Goal: Navigation & Orientation: Find specific page/section

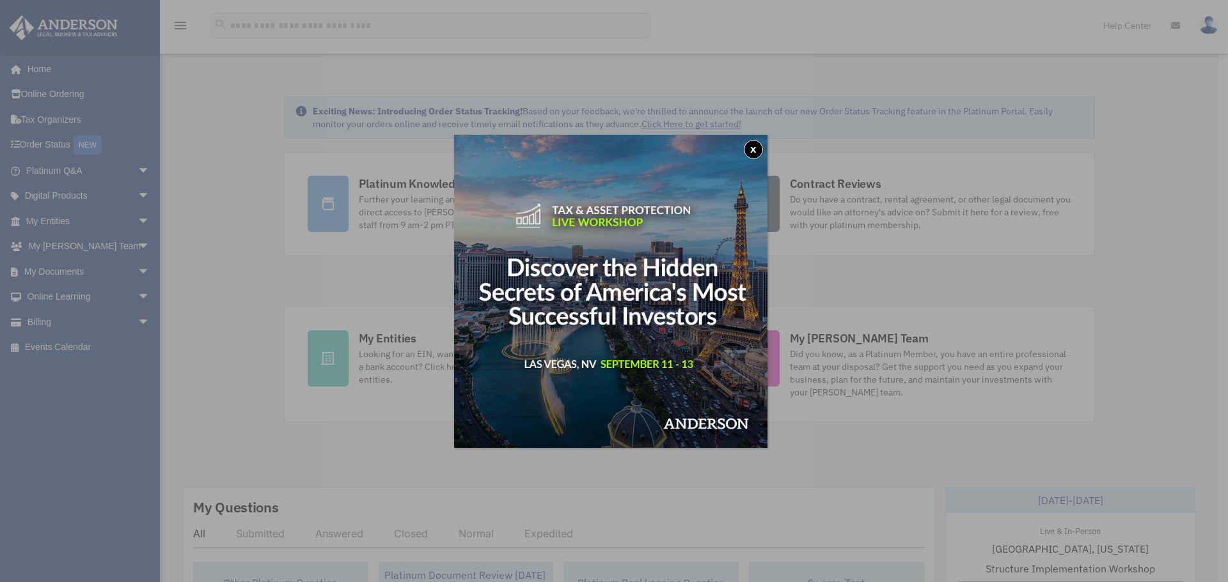
click at [757, 148] on button "x" at bounding box center [753, 149] width 19 height 19
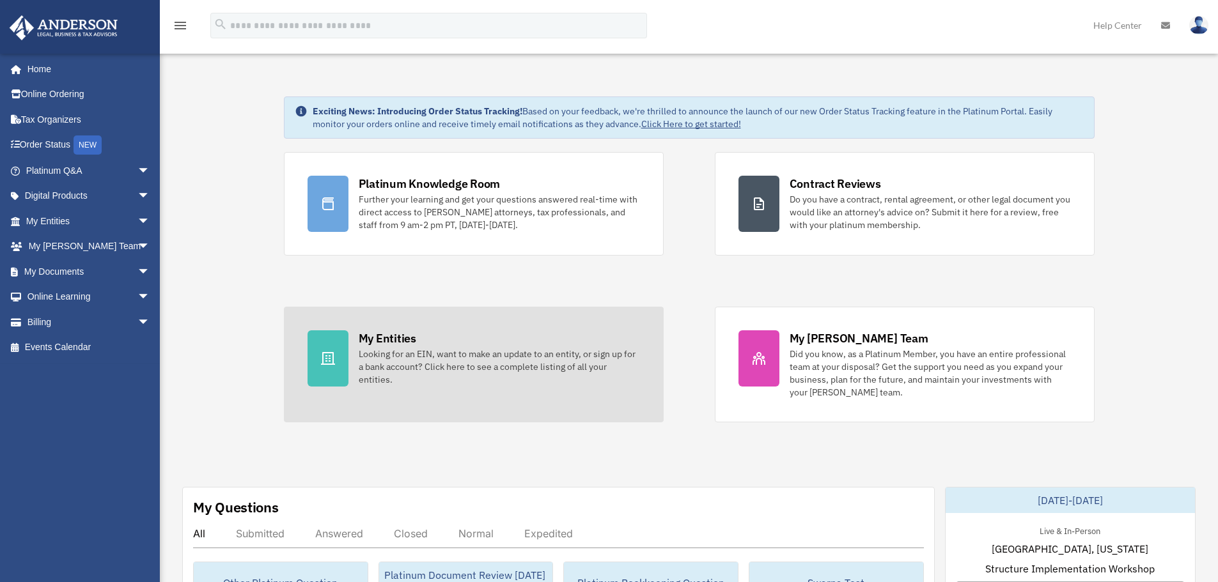
click at [531, 334] on div "My Entities Looking for an EIN, want to make an update to an entity, or sign up…" at bounding box center [499, 359] width 281 height 56
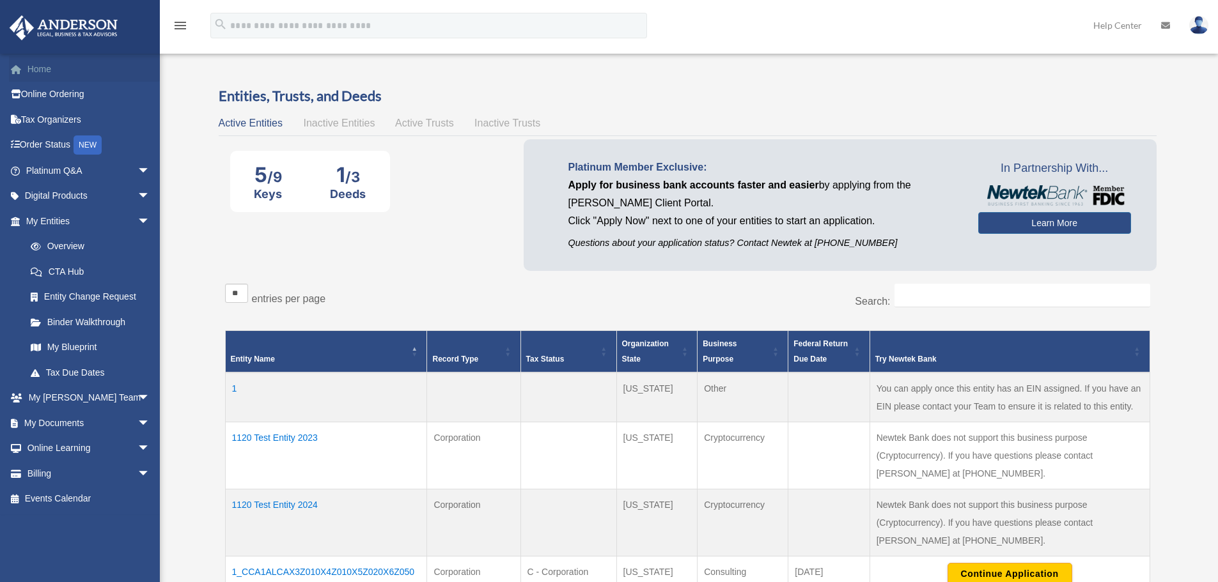
click at [43, 70] on link "Home" at bounding box center [89, 69] width 160 height 26
